Goal: Check status: Check status

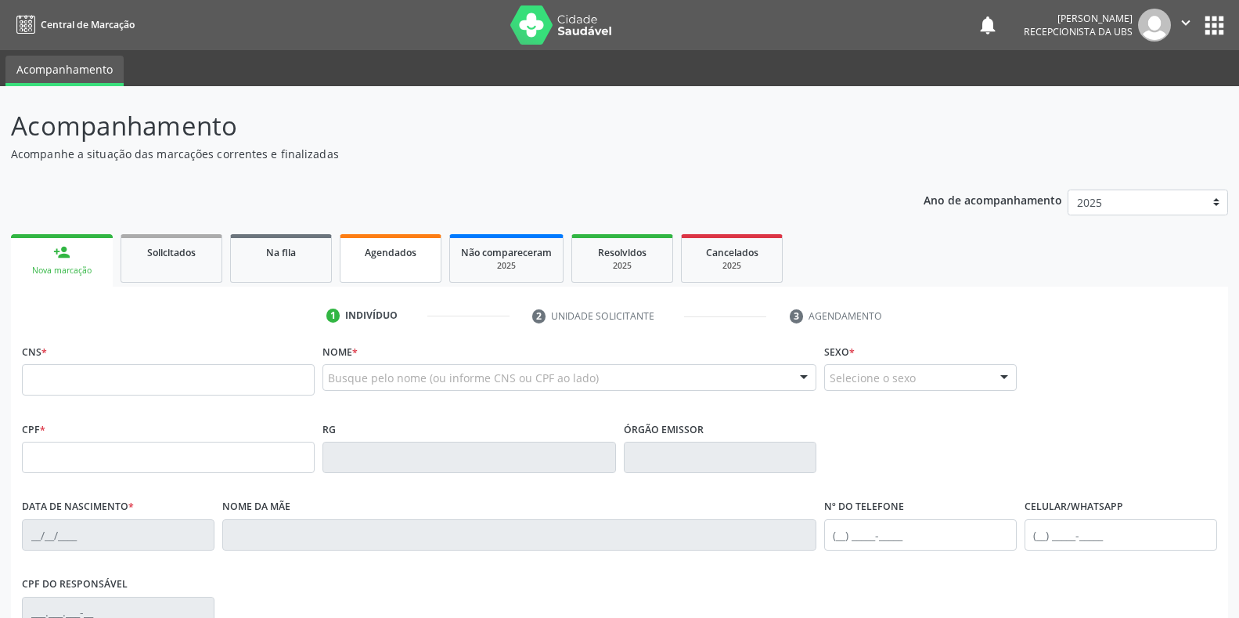
click at [403, 252] on span "Agendados" at bounding box center [391, 252] width 52 height 13
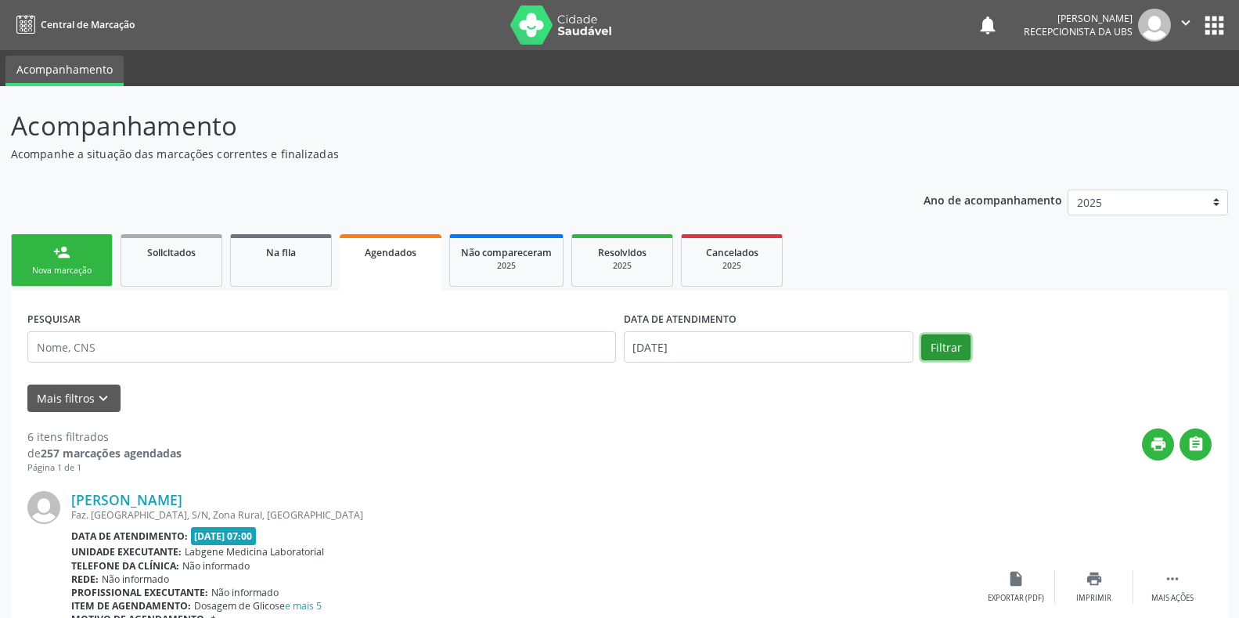
click at [969, 344] on button "Filtrar" at bounding box center [945, 347] width 49 height 27
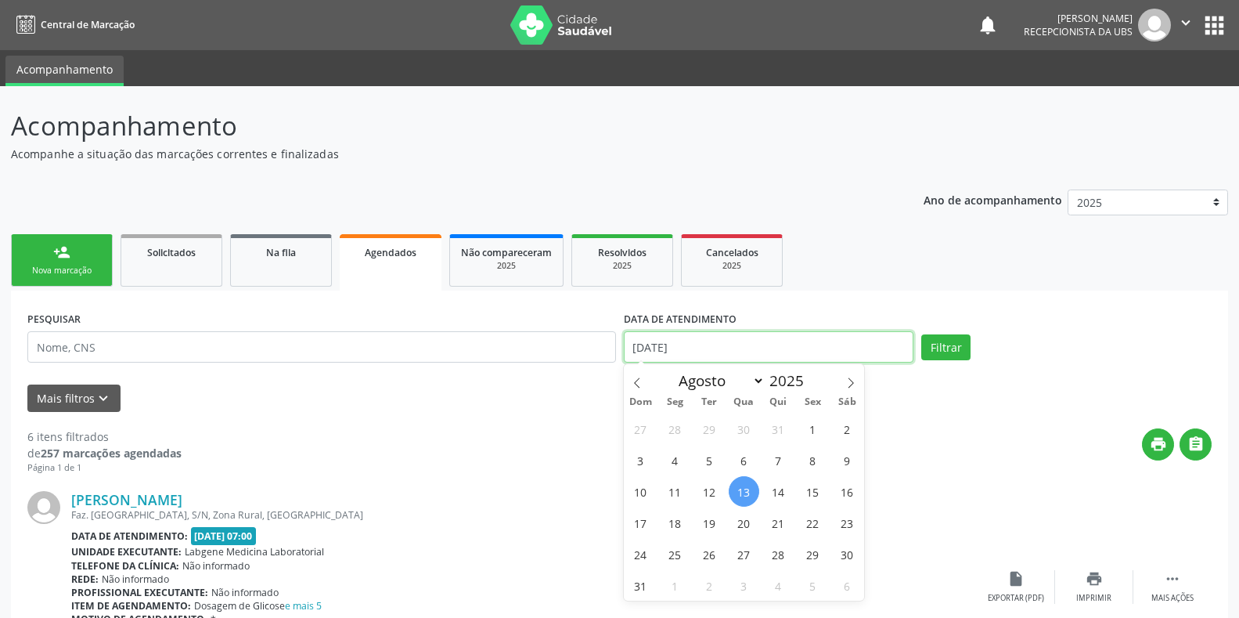
click at [906, 342] on input "[DATE]" at bounding box center [769, 346] width 290 height 31
click at [777, 552] on span "28" at bounding box center [778, 554] width 31 height 31
type input "[DATE]"
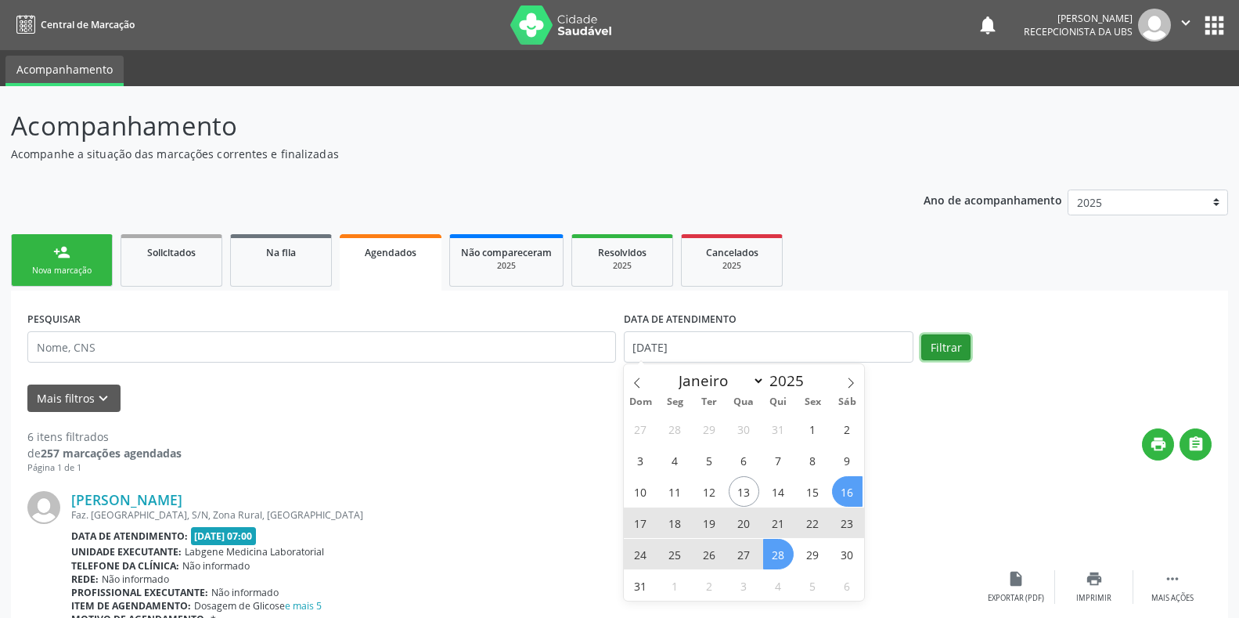
click at [933, 348] on button "Filtrar" at bounding box center [945, 347] width 49 height 27
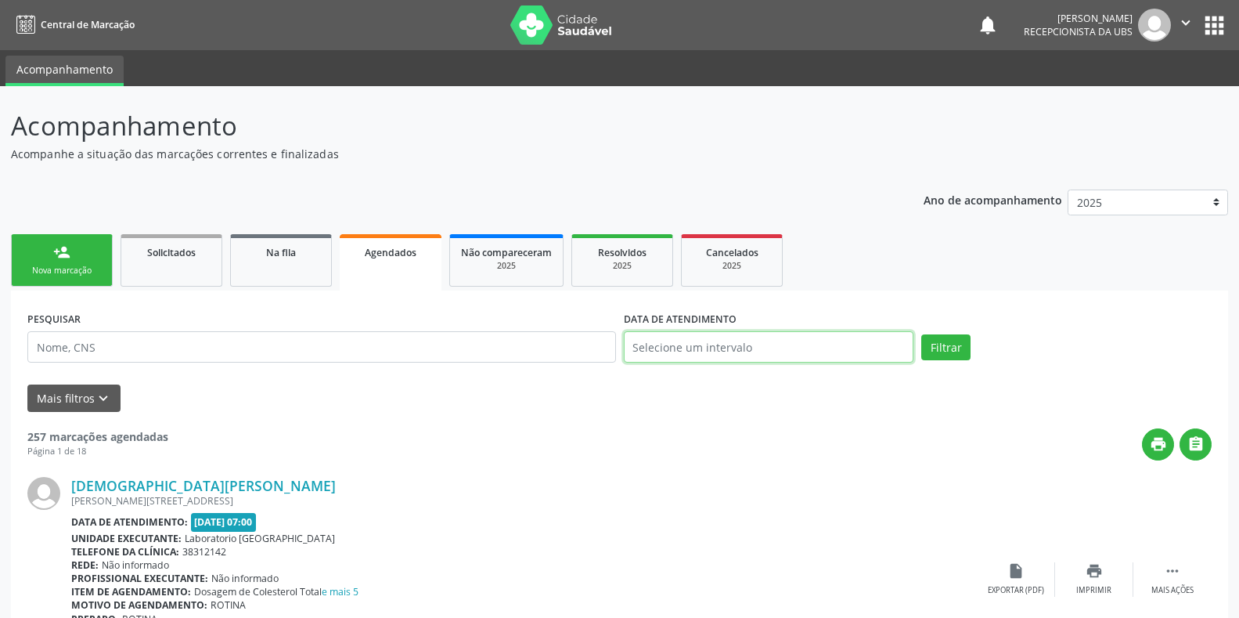
click at [761, 342] on input "text" at bounding box center [769, 346] width 290 height 31
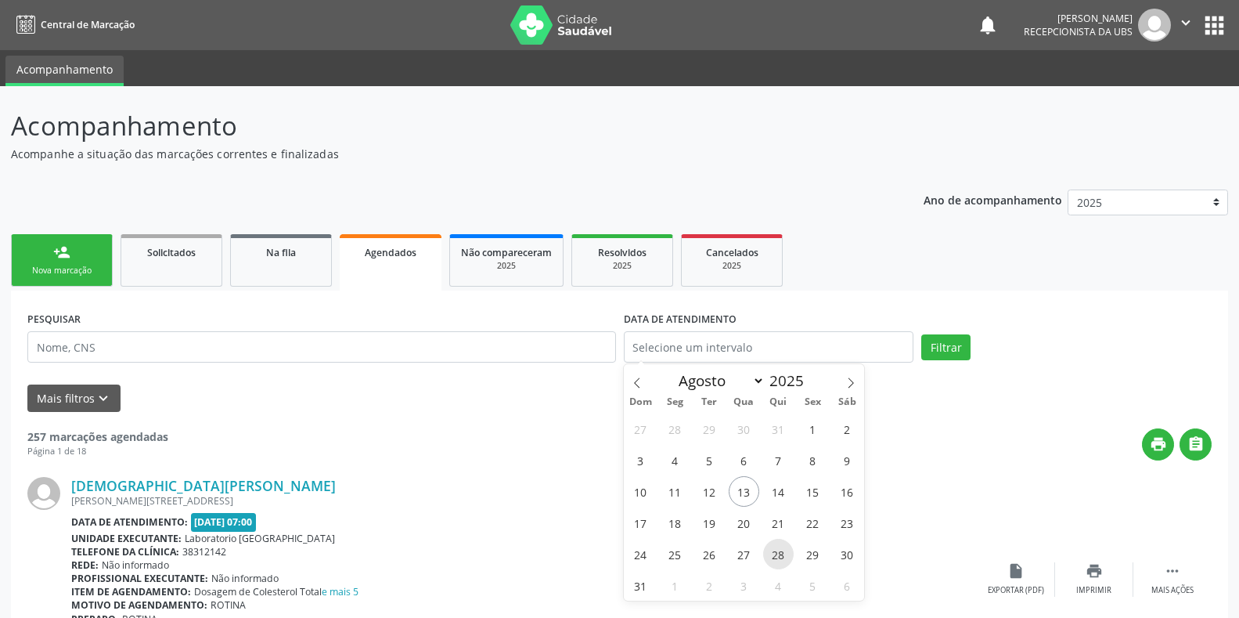
click at [777, 561] on span "28" at bounding box center [778, 554] width 31 height 31
type input "[DATE]"
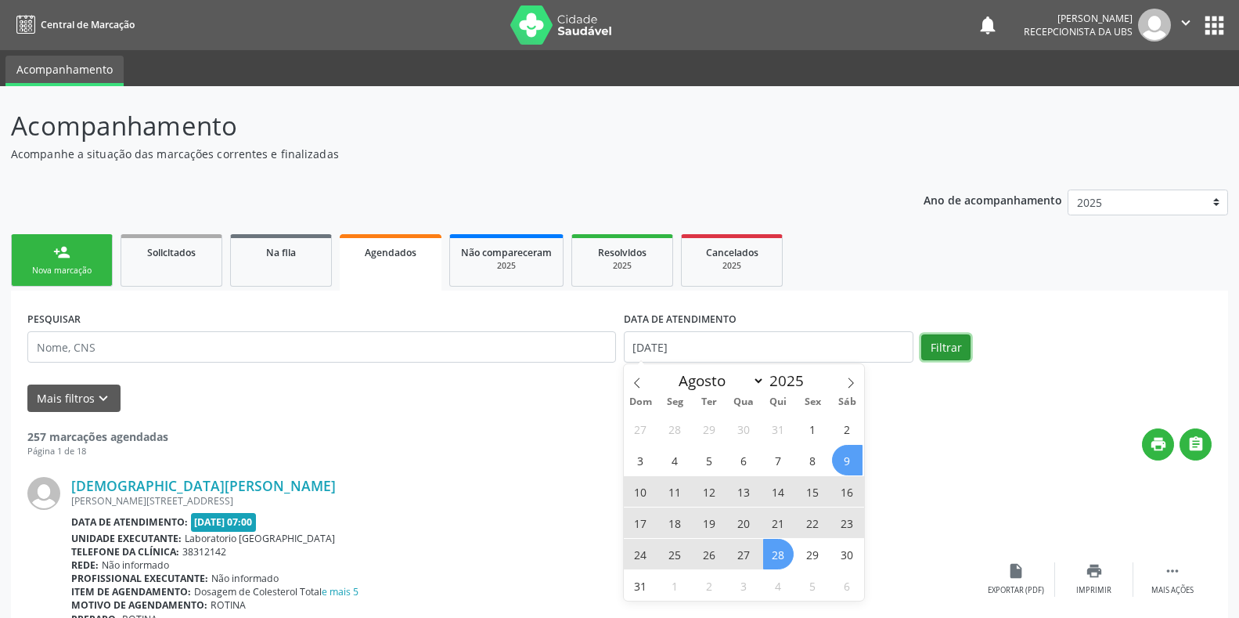
click at [936, 344] on button "Filtrar" at bounding box center [945, 347] width 49 height 27
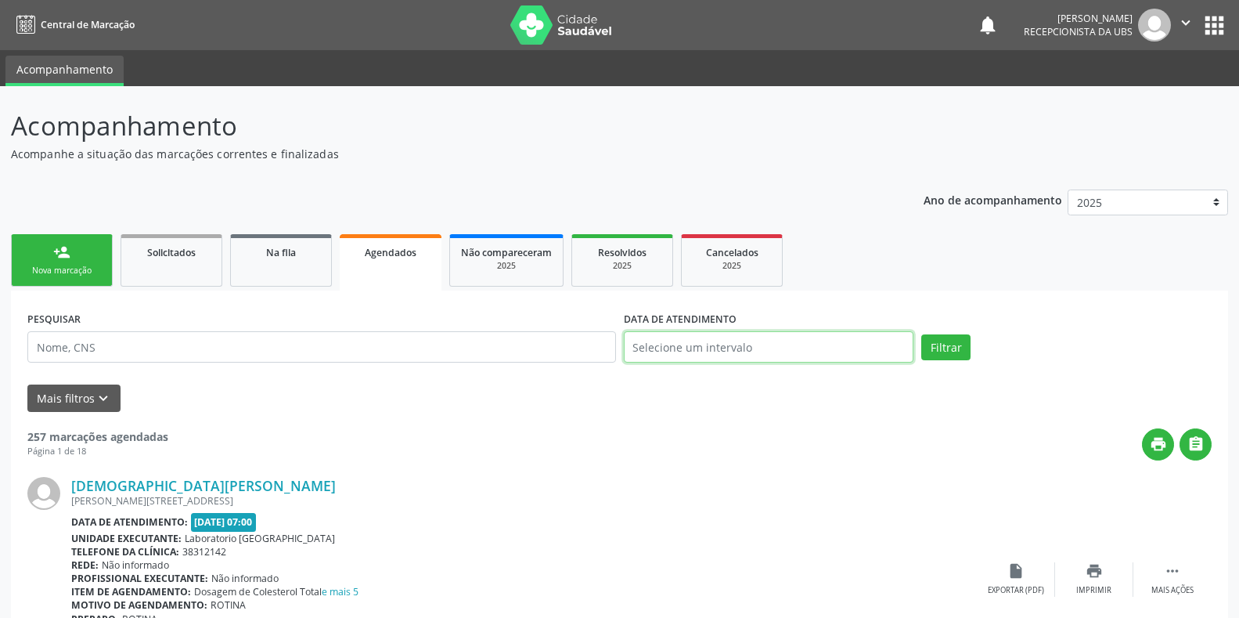
click at [815, 349] on input "text" at bounding box center [769, 346] width 290 height 31
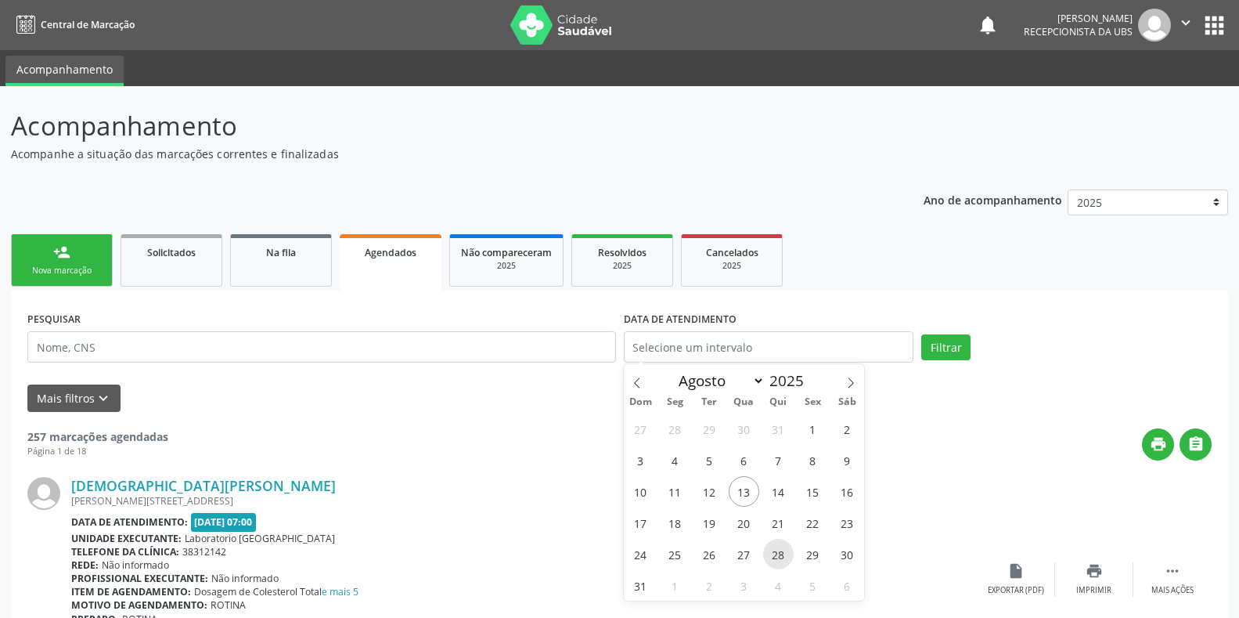
click at [777, 553] on span "28" at bounding box center [778, 554] width 31 height 31
type input "[DATE]"
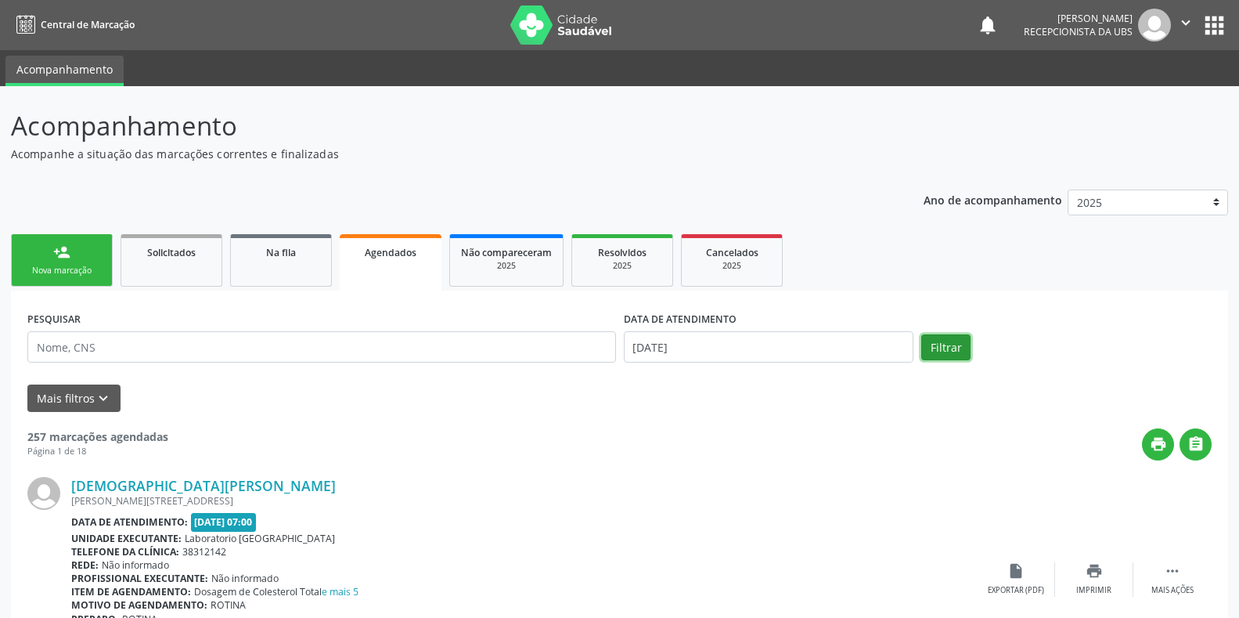
click at [939, 348] on button "Filtrar" at bounding box center [945, 347] width 49 height 27
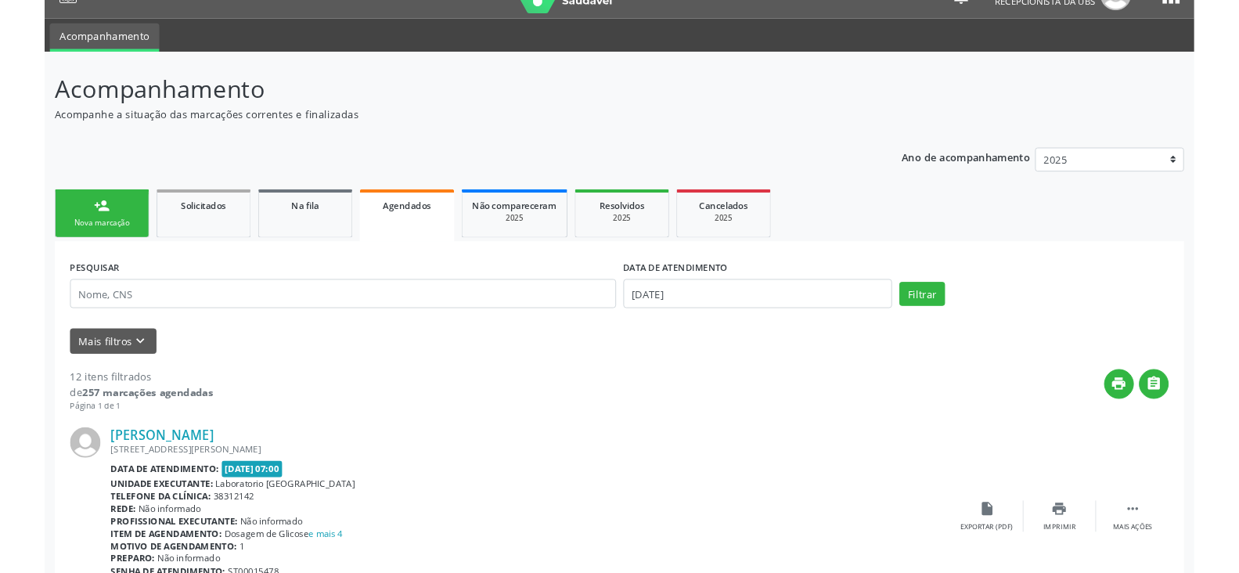
scroll to position [131, 0]
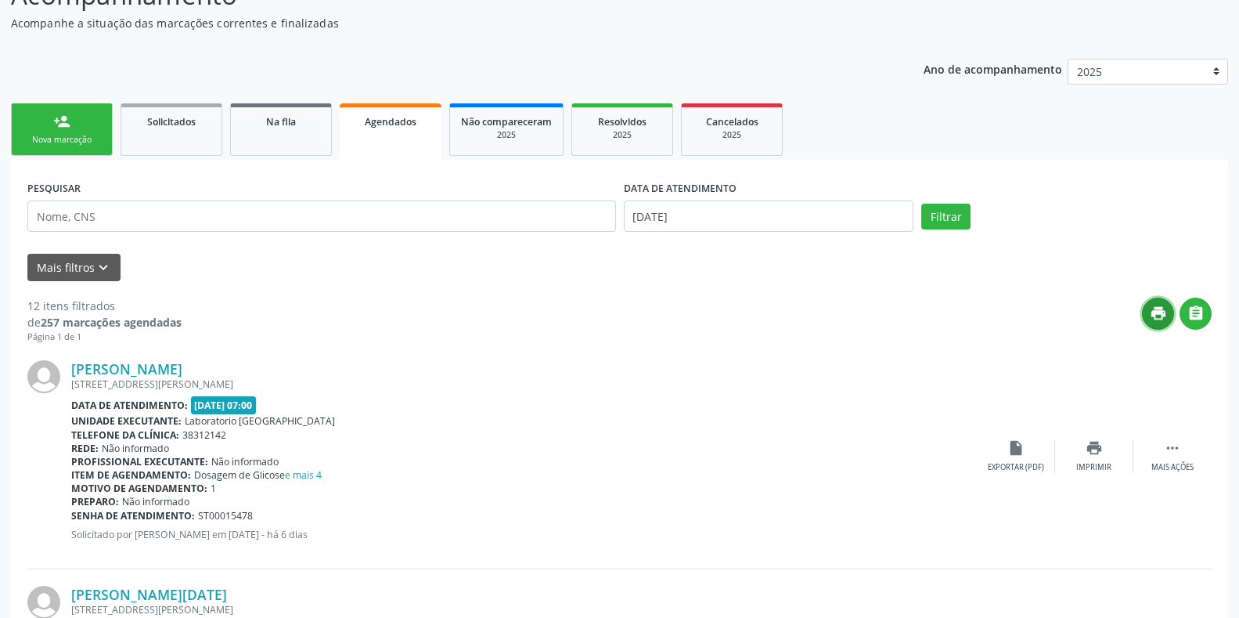
click at [1160, 312] on icon "print" at bounding box center [1158, 313] width 17 height 17
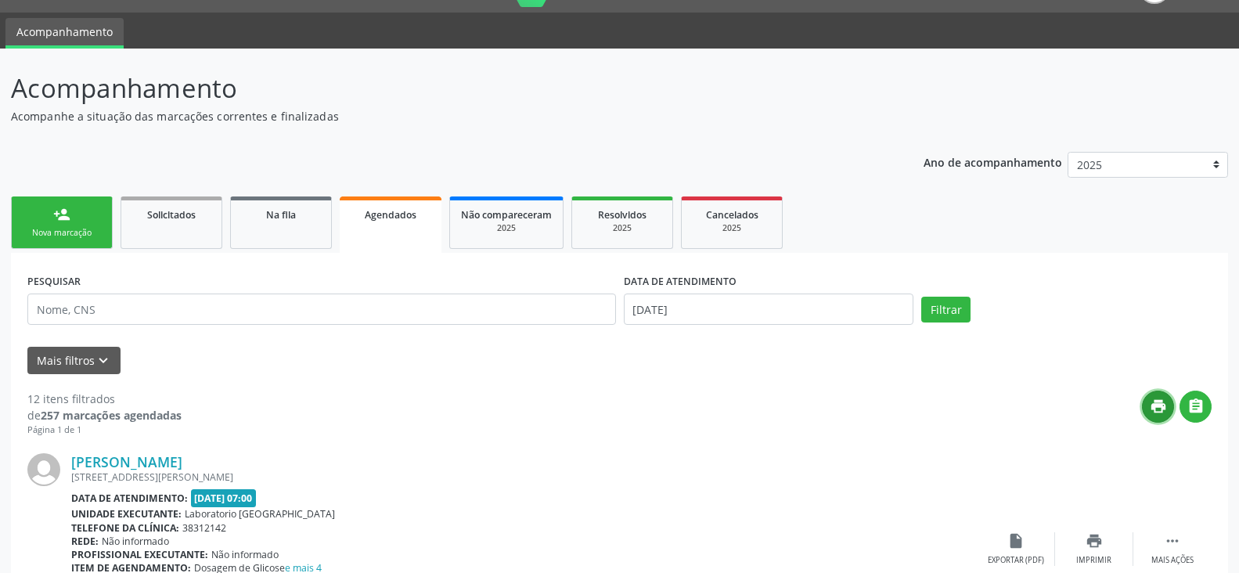
scroll to position [0, 0]
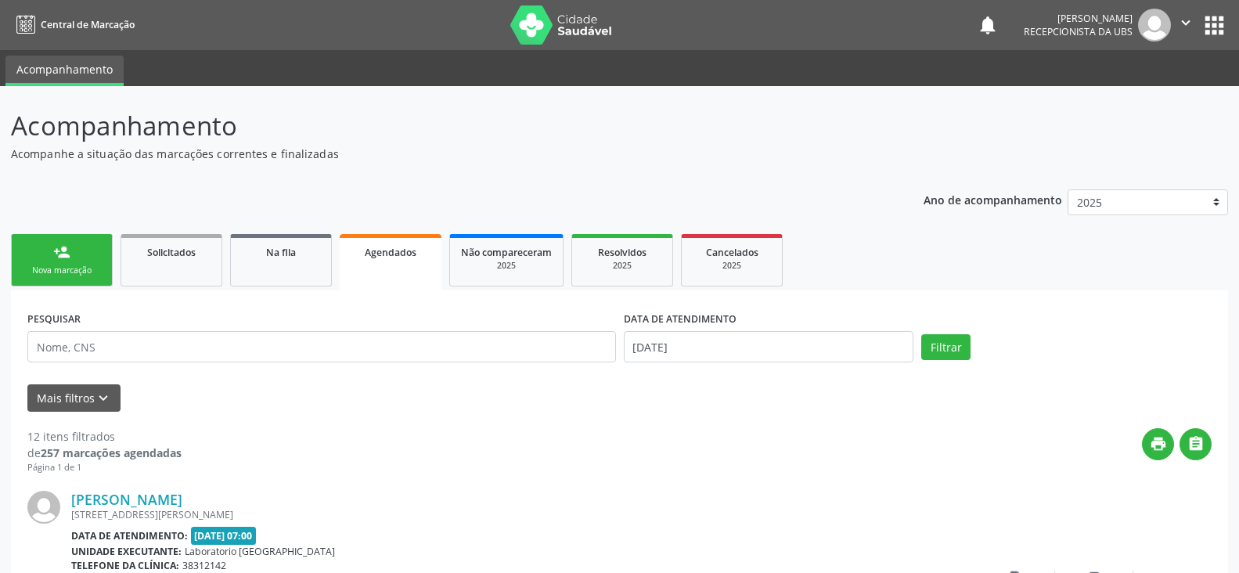
click at [1219, 33] on button "apps" at bounding box center [1214, 25] width 27 height 27
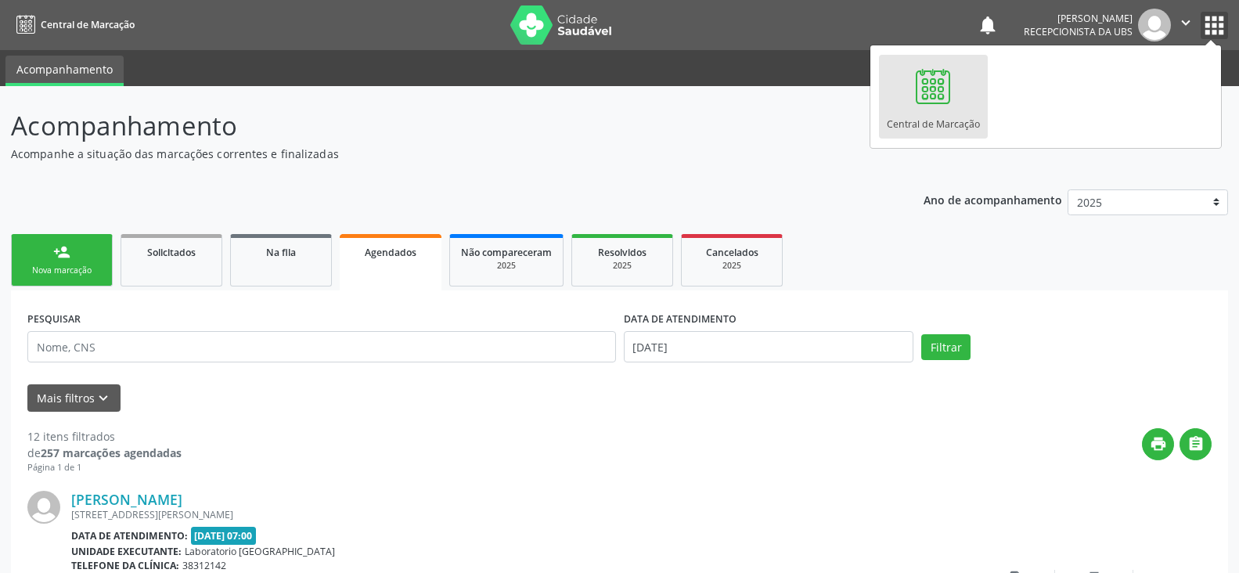
click at [1184, 26] on icon "" at bounding box center [1185, 22] width 17 height 17
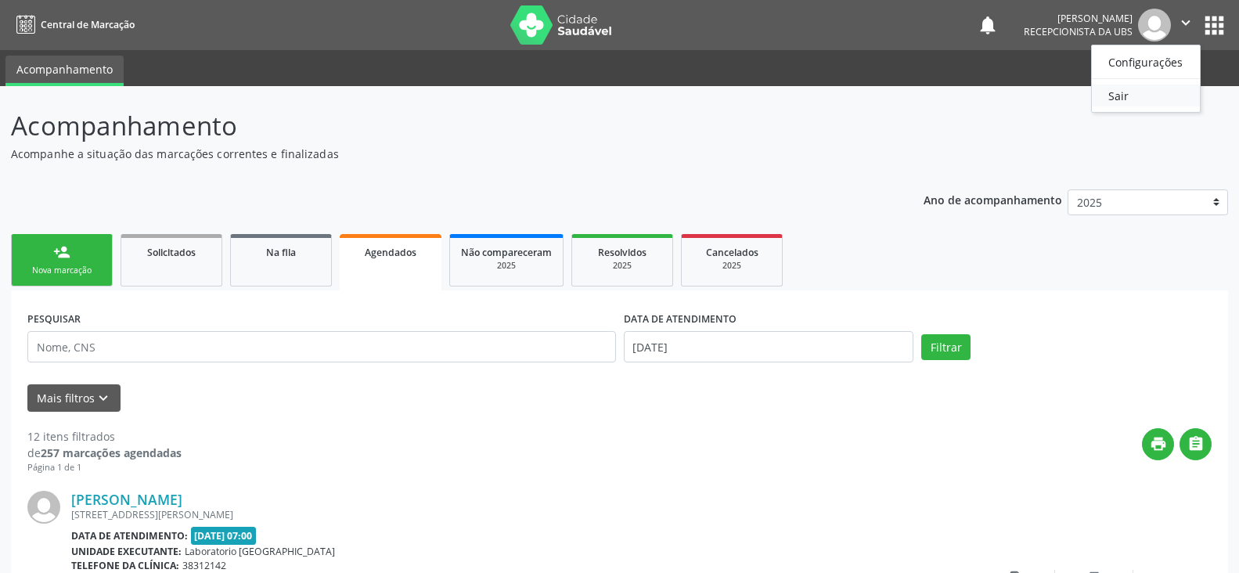
click at [1134, 92] on link "Sair" at bounding box center [1146, 96] width 108 height 22
